Goal: Communication & Community: Participate in discussion

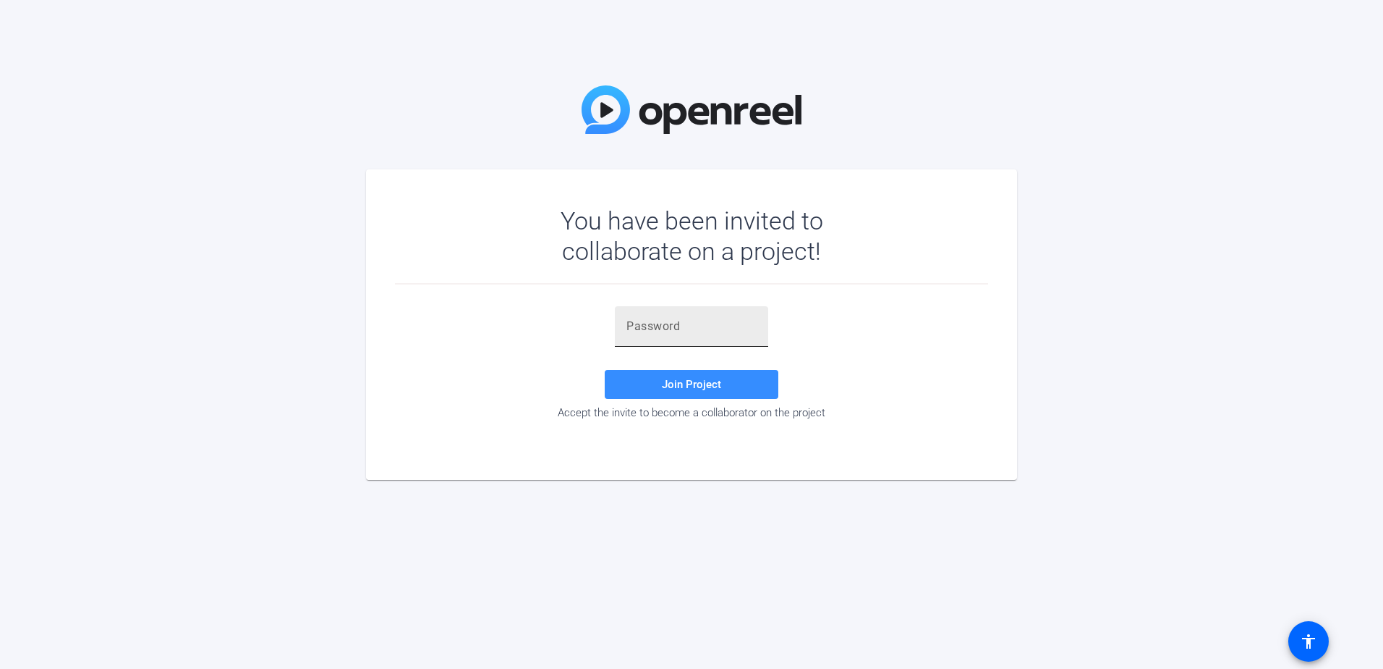
click at [648, 338] on div at bounding box center [692, 326] width 130 height 41
paste input "OD;@is"
type input "OD;@is"
click at [682, 377] on span at bounding box center [692, 384] width 174 height 35
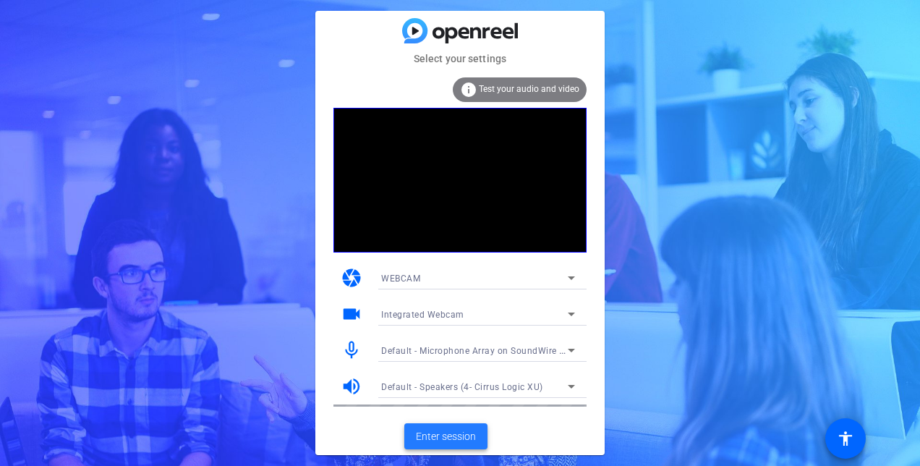
click at [444, 435] on span "Enter session" at bounding box center [446, 436] width 60 height 15
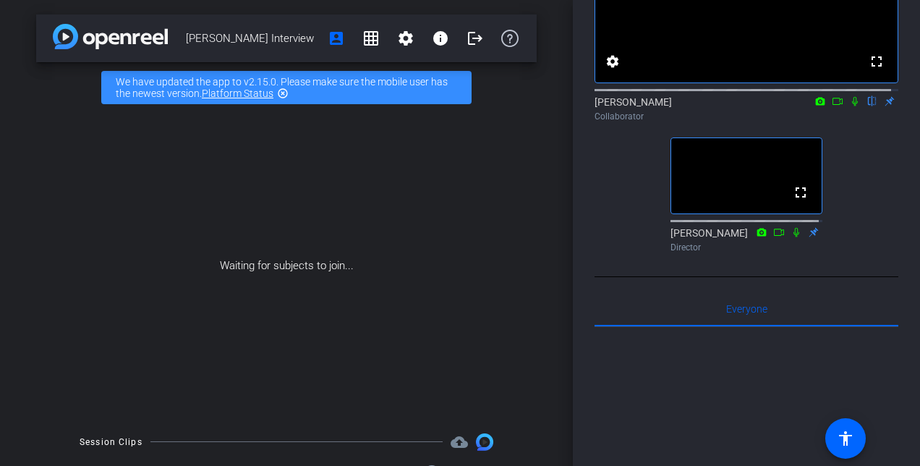
scroll to position [72, 0]
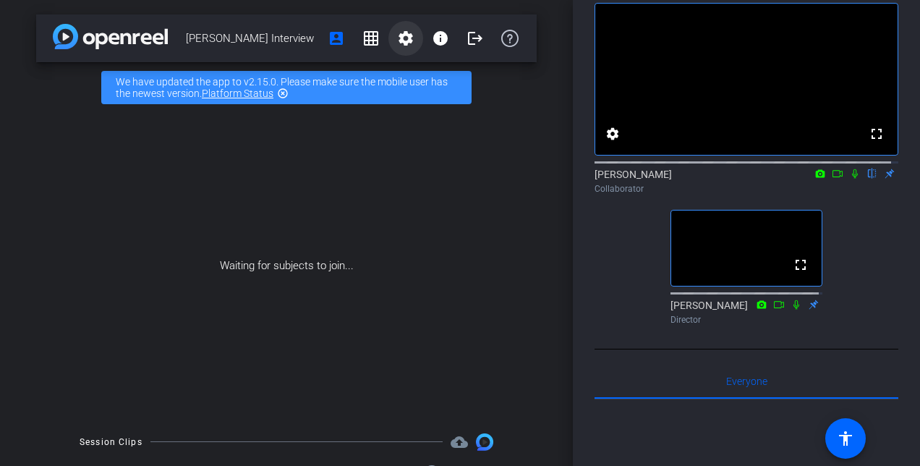
click at [406, 35] on mat-icon "settings" at bounding box center [405, 38] width 17 height 17
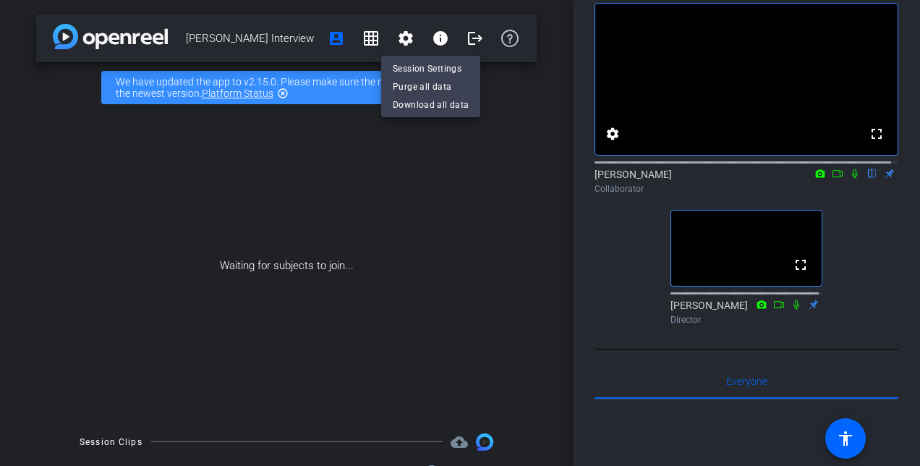
click at [410, 20] on div at bounding box center [460, 233] width 920 height 466
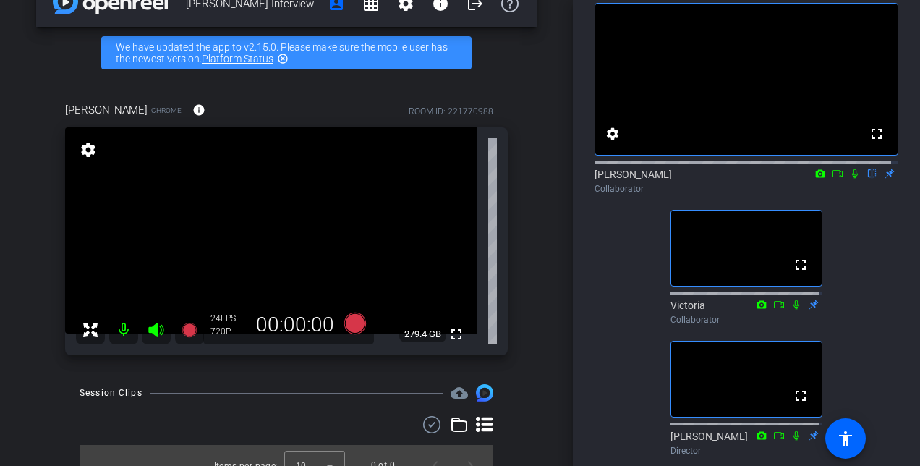
scroll to position [54, 0]
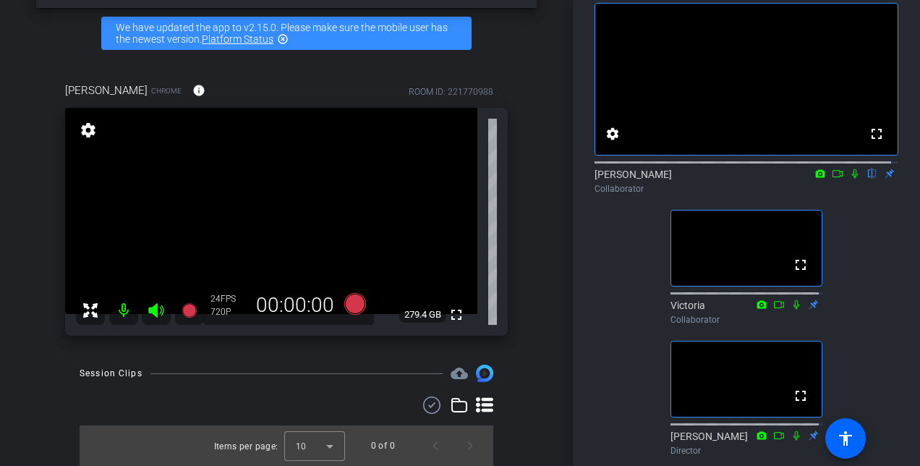
click at [852, 179] on icon at bounding box center [855, 173] width 6 height 9
click at [849, 179] on icon at bounding box center [855, 174] width 12 height 10
click at [852, 179] on icon at bounding box center [856, 173] width 8 height 9
click at [849, 179] on icon at bounding box center [855, 174] width 12 height 10
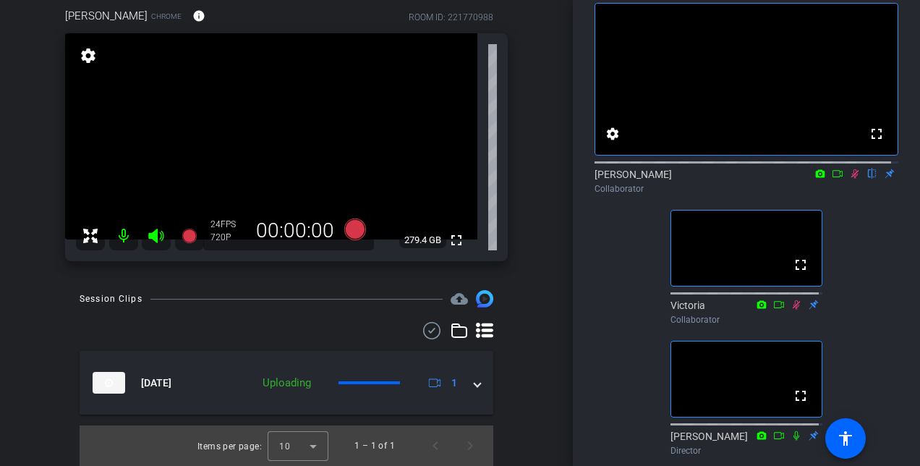
scroll to position [56, 0]
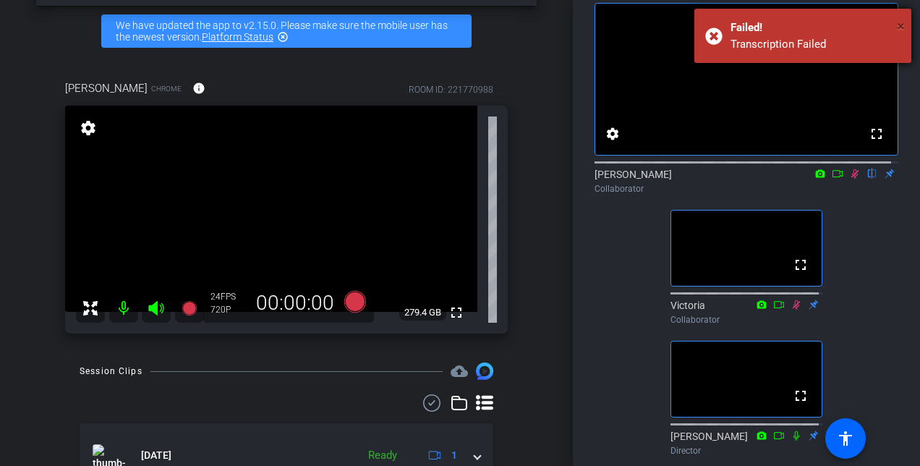
click at [897, 30] on span "×" at bounding box center [901, 25] width 8 height 17
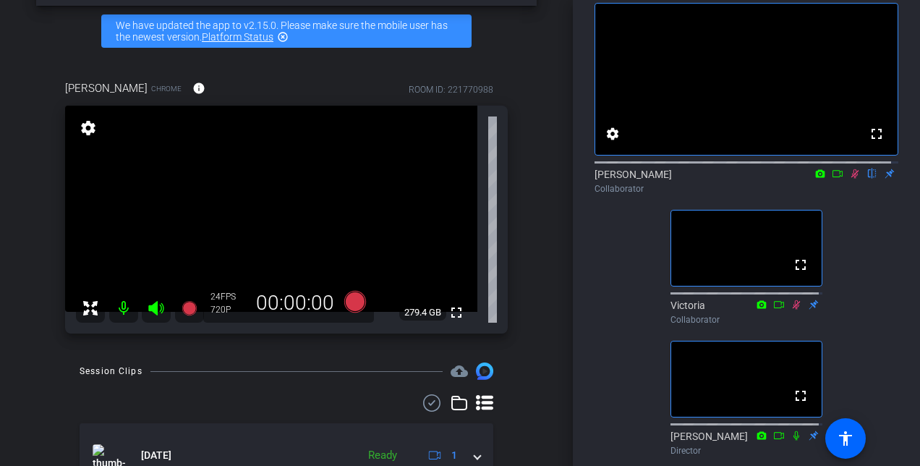
click at [287, 39] on mat-icon "highlight_off" at bounding box center [283, 37] width 12 height 12
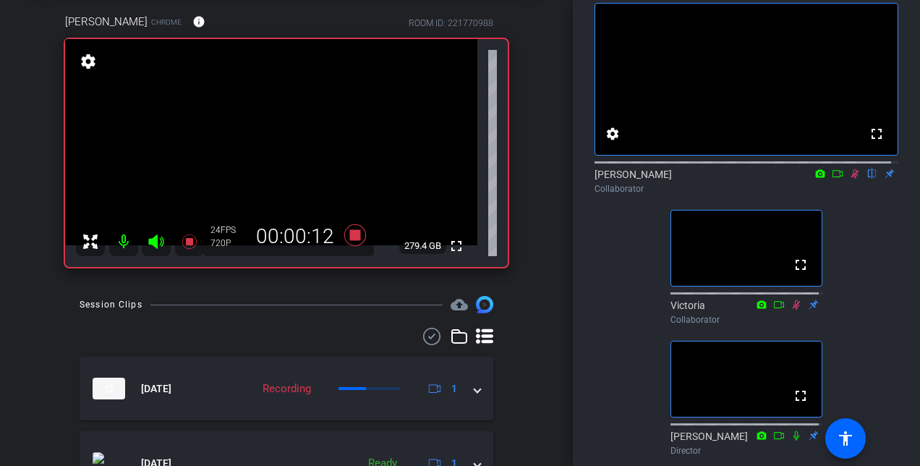
scroll to position [0, 0]
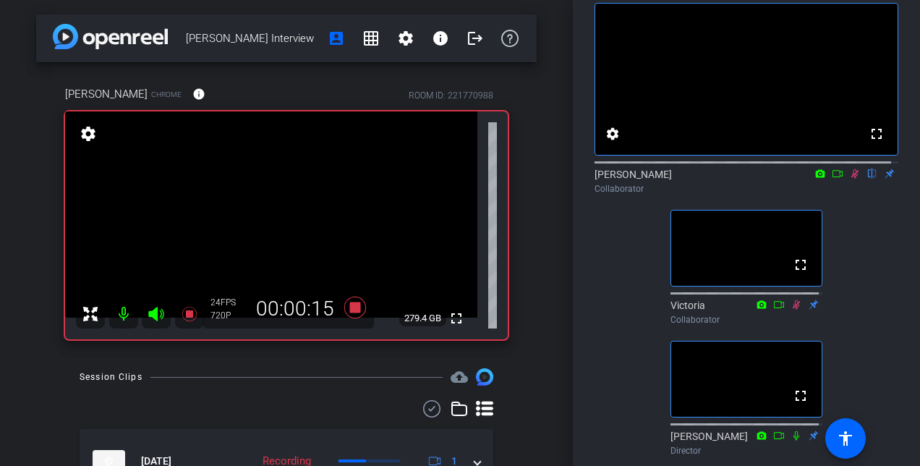
click at [832, 179] on icon at bounding box center [838, 174] width 12 height 10
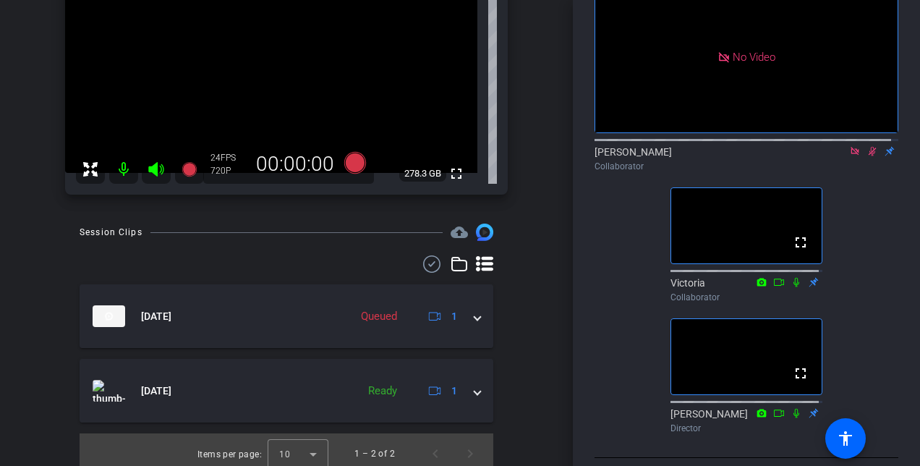
scroll to position [72, 0]
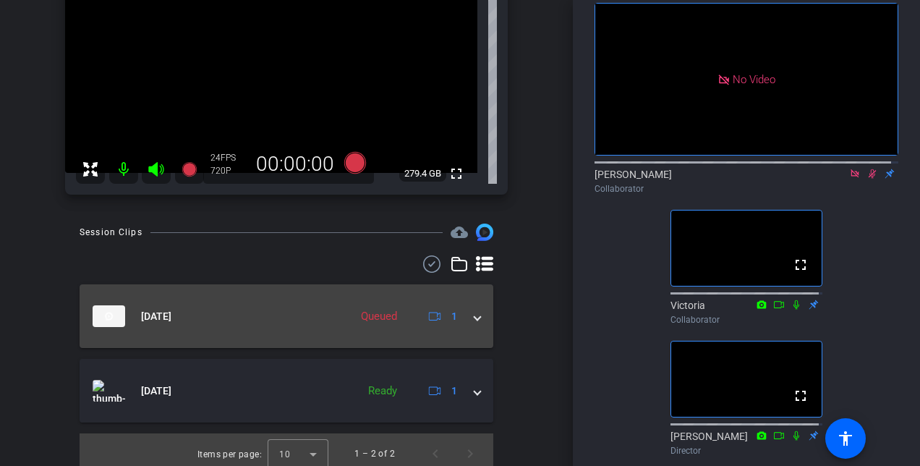
click at [465, 316] on div "[DATE] Queued 1" at bounding box center [284, 316] width 382 height 22
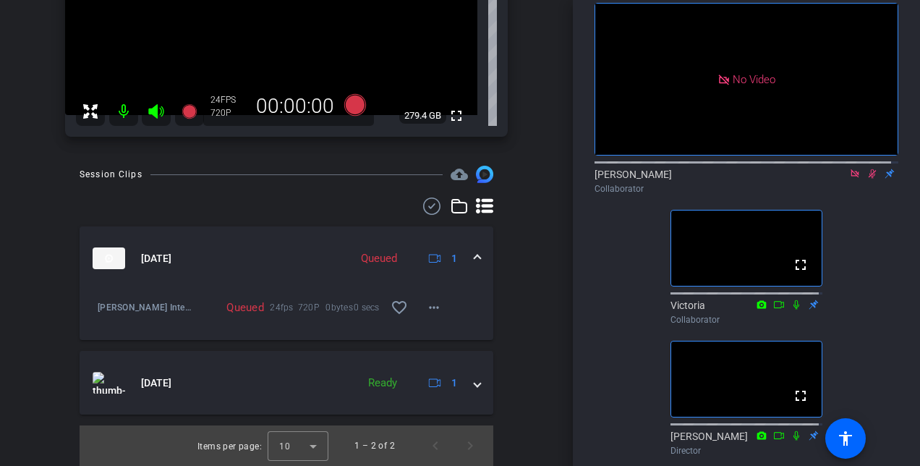
scroll to position [130, 0]
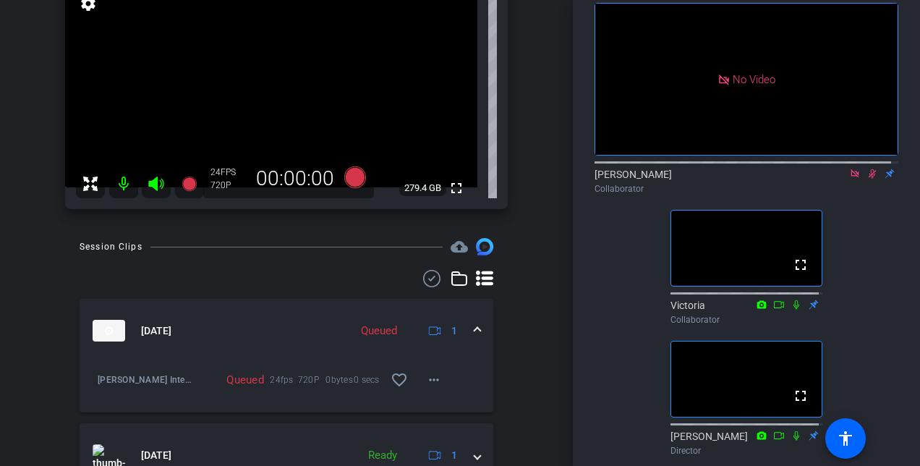
click at [851, 177] on icon at bounding box center [855, 173] width 8 height 8
click at [832, 179] on icon at bounding box center [838, 174] width 12 height 10
click at [849, 179] on icon at bounding box center [855, 174] width 12 height 10
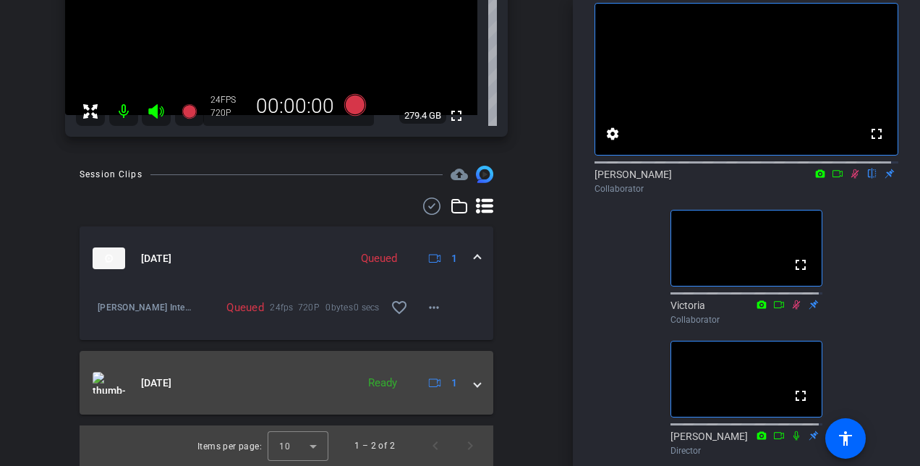
click at [475, 380] on span at bounding box center [478, 383] width 6 height 15
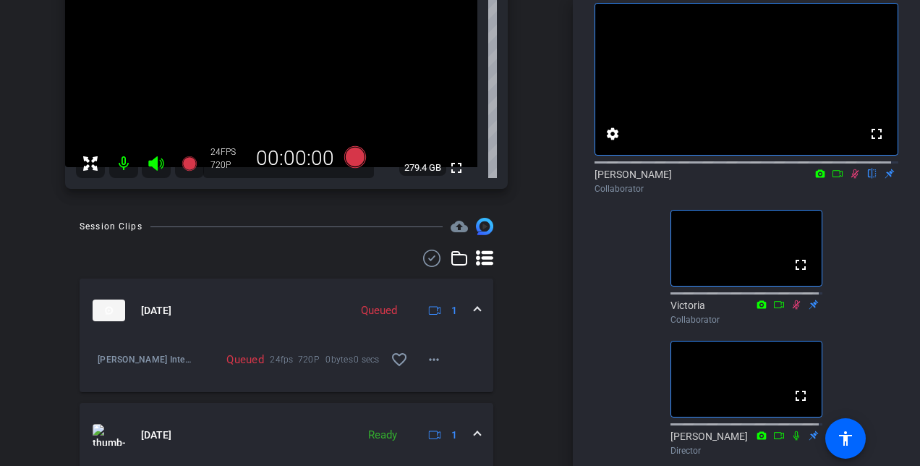
scroll to position [180, 0]
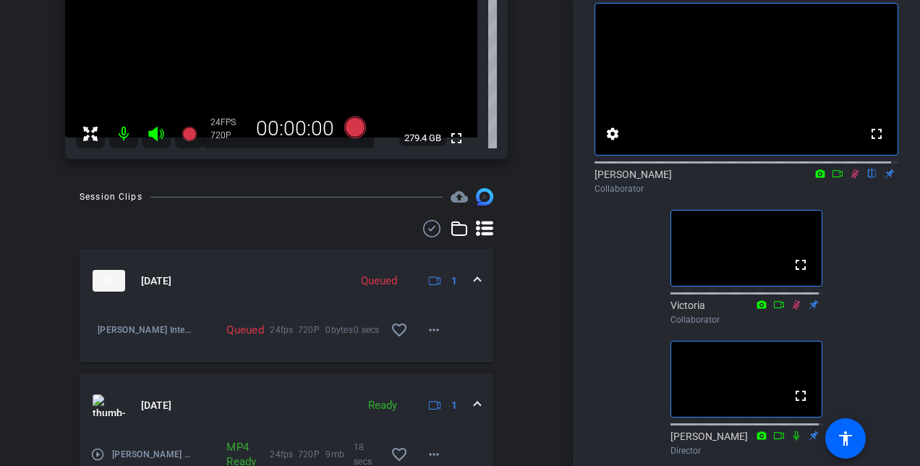
click at [472, 397] on mat-expansion-panel-header "[DATE] Ready 1" at bounding box center [287, 405] width 414 height 64
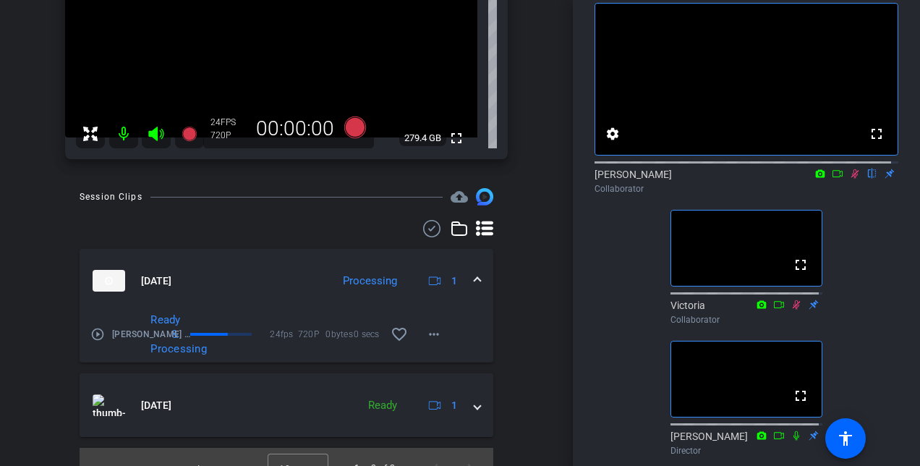
scroll to position [108, 0]
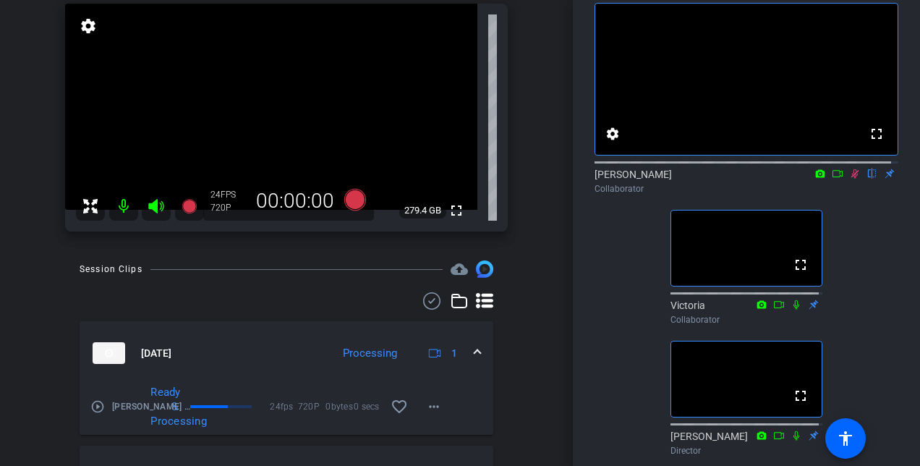
click at [852, 179] on icon at bounding box center [856, 173] width 8 height 9
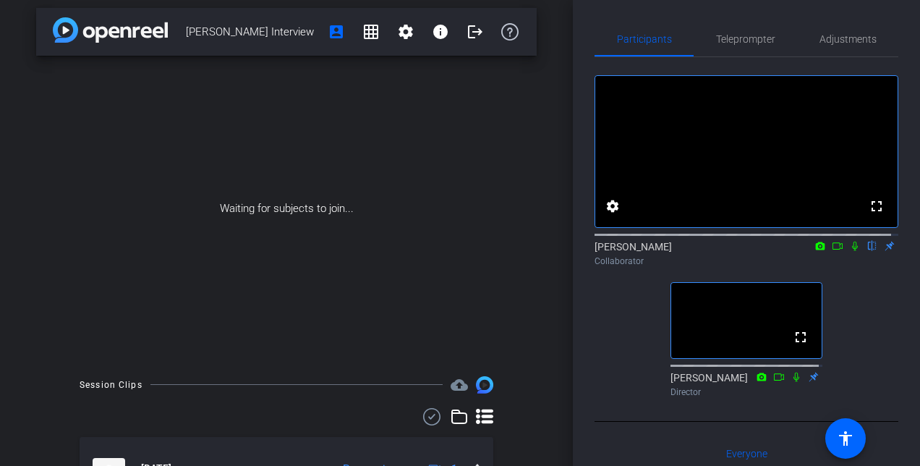
scroll to position [0, 0]
